Goal: Entertainment & Leisure: Consume media (video, audio)

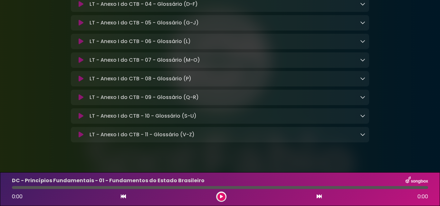
scroll to position [4960, 0]
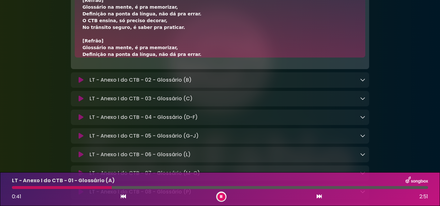
scroll to position [215, 0]
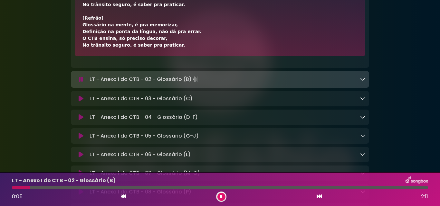
click at [363, 56] on div "[Verso 1] Agente da autoridade atua na fiscalização, Controla e patrulha com ba…" at bounding box center [220, 24] width 290 height 64
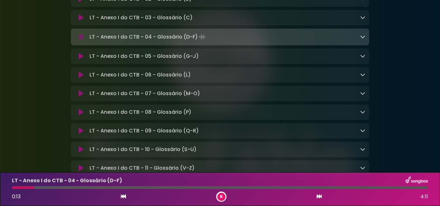
scroll to position [4927, 0]
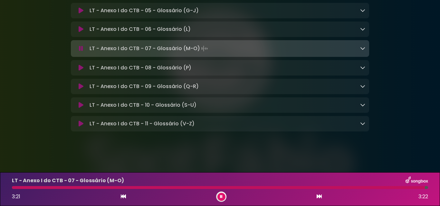
scroll to position [4993, 0]
